Goal: Navigation & Orientation: Find specific page/section

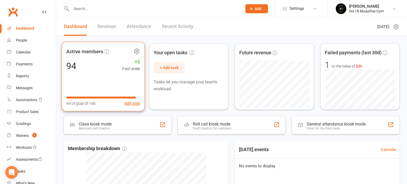
click at [94, 76] on div "Active members 94 +2 Past week 94 of goal of 100 Edit goal" at bounding box center [103, 77] width 83 height 70
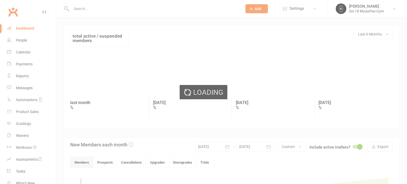
click at [25, 28] on div "Loading" at bounding box center [203, 92] width 407 height 184
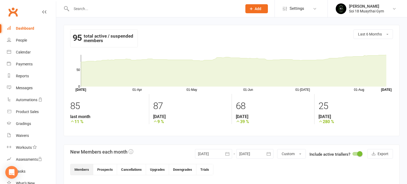
click at [25, 30] on div "Dashboard" at bounding box center [25, 28] width 18 height 4
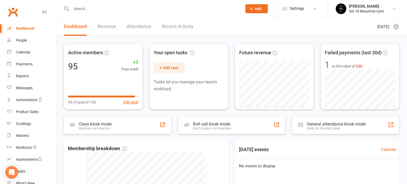
click at [109, 27] on link "Revenue" at bounding box center [107, 27] width 19 height 18
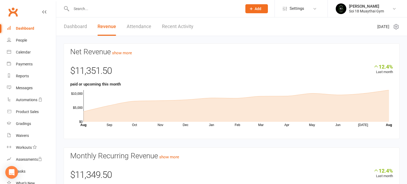
click at [77, 26] on link "Dashboard" at bounding box center [75, 27] width 23 height 18
